Goal: Navigation & Orientation: Find specific page/section

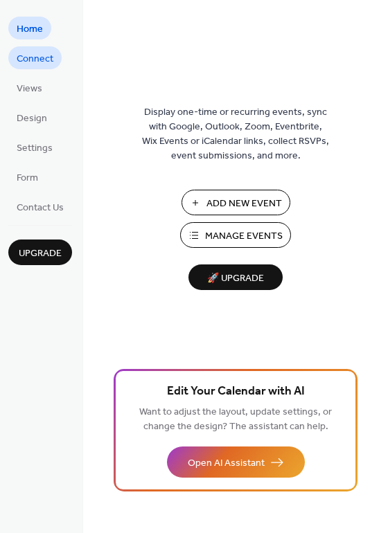
click at [48, 62] on span "Connect" at bounding box center [35, 59] width 37 height 15
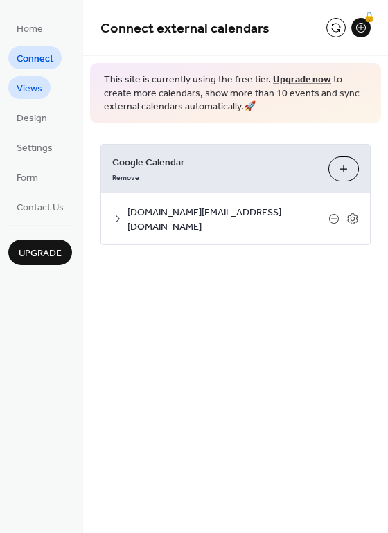
click at [46, 87] on link "Views" at bounding box center [29, 87] width 42 height 23
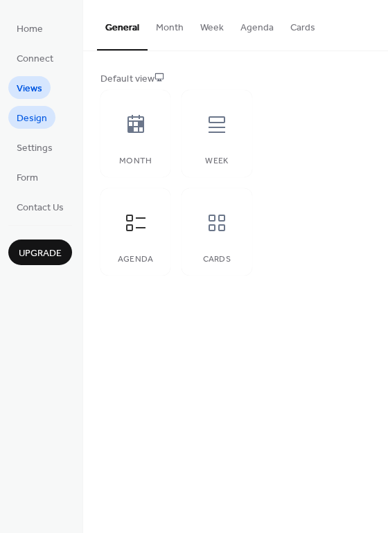
click at [42, 114] on span "Design" at bounding box center [32, 119] width 30 height 15
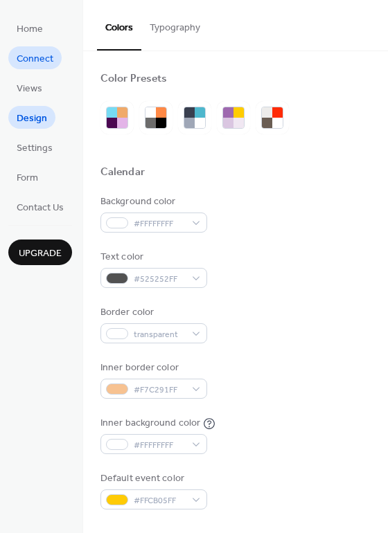
click at [44, 57] on span "Connect" at bounding box center [35, 59] width 37 height 15
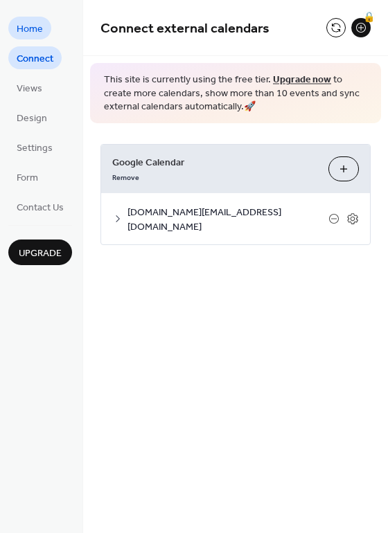
click at [44, 35] on link "Home" at bounding box center [29, 28] width 43 height 23
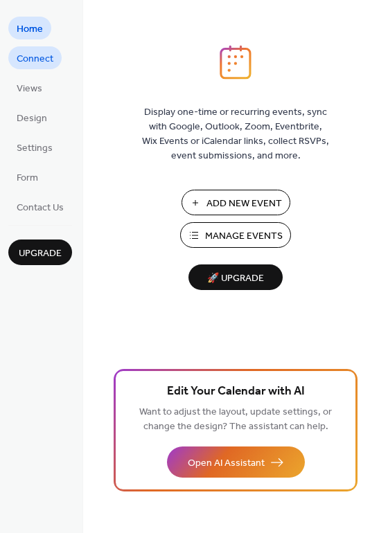
click at [45, 61] on span "Connect" at bounding box center [35, 59] width 37 height 15
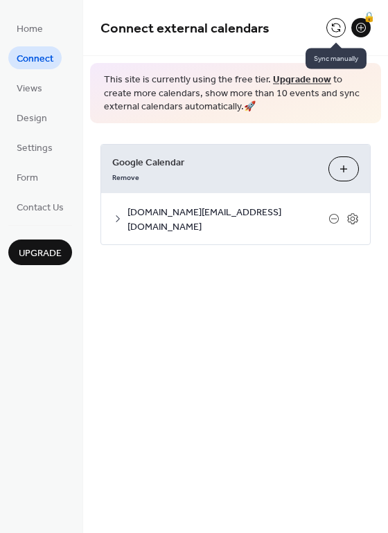
click at [339, 29] on button at bounding box center [335, 27] width 19 height 19
